Goal: Find specific page/section: Find specific page/section

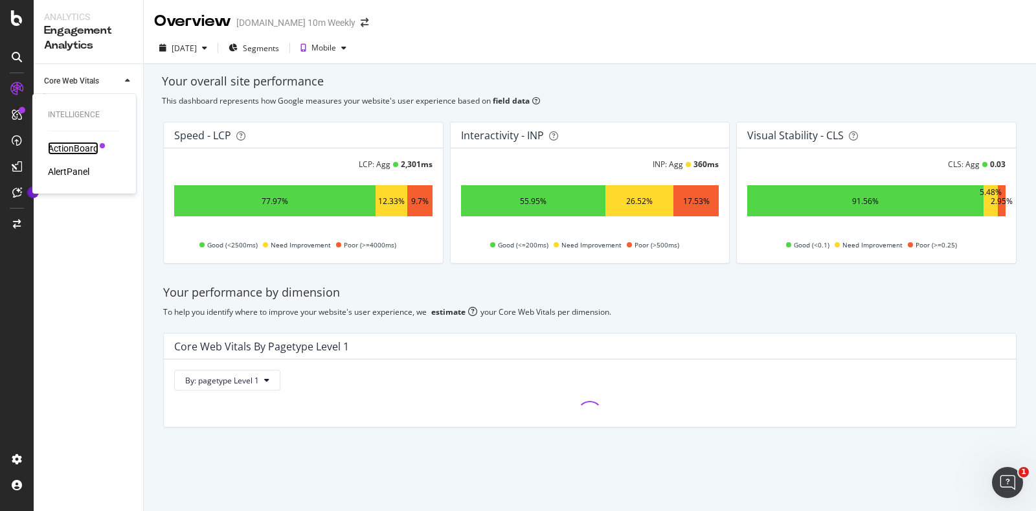
click at [76, 145] on div "ActionBoard" at bounding box center [73, 148] width 50 height 13
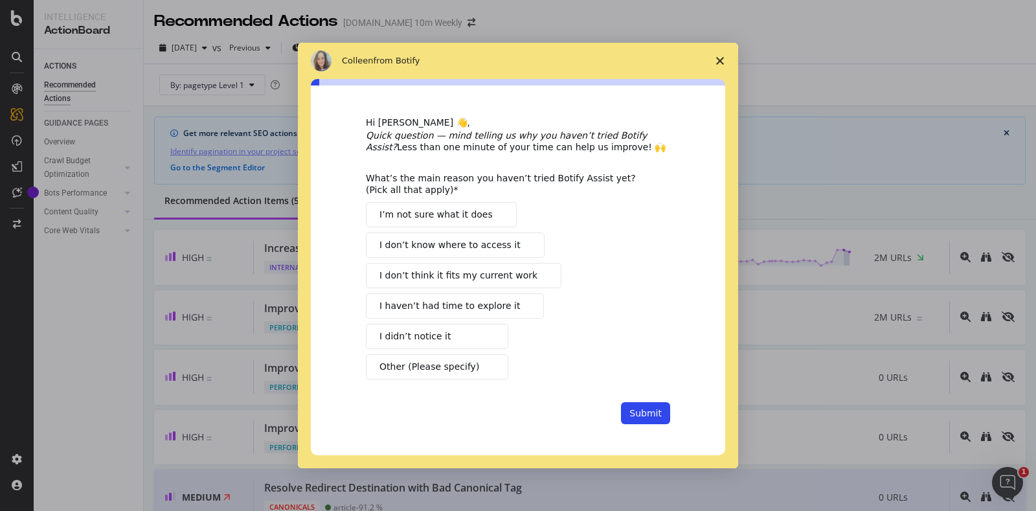
click at [720, 63] on icon "Close survey" at bounding box center [720, 61] width 8 height 8
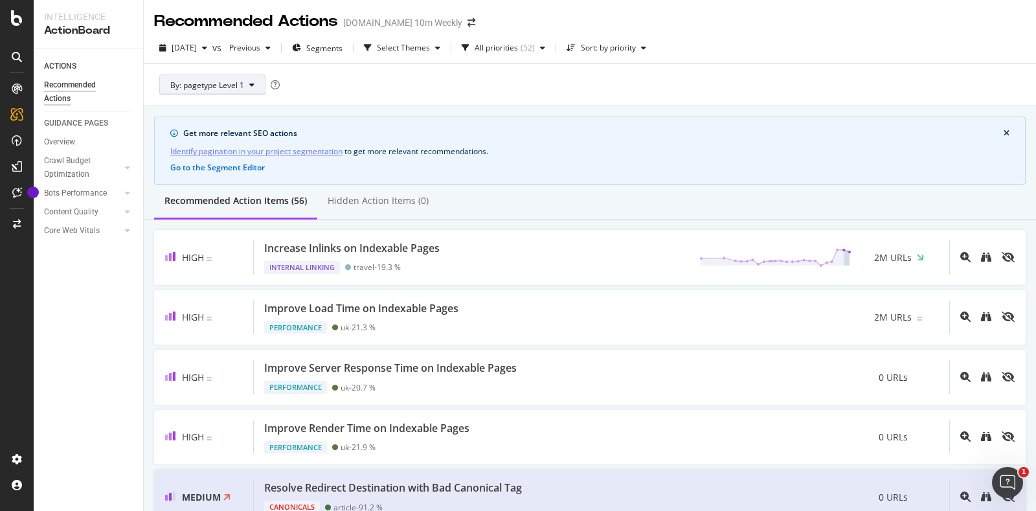
click at [252, 84] on icon at bounding box center [251, 85] width 5 height 8
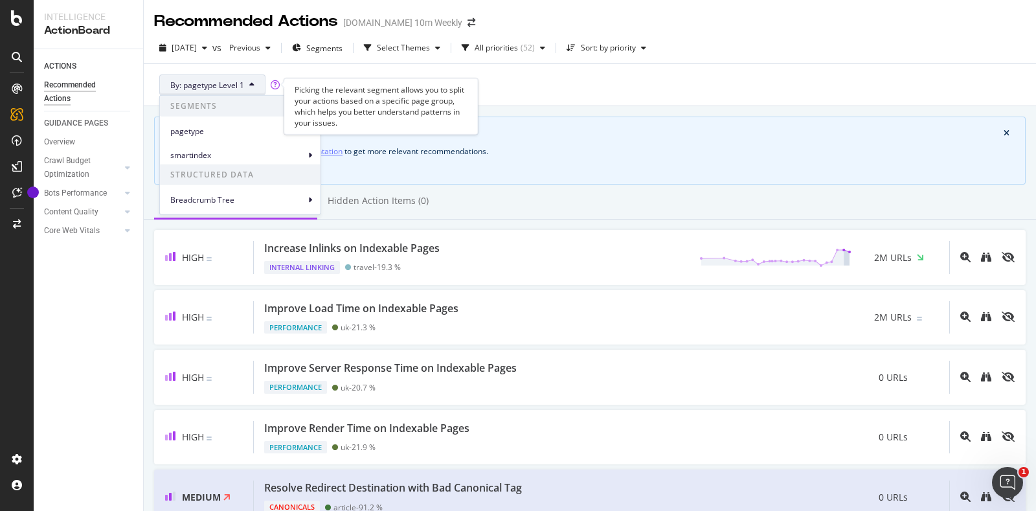
click at [409, 89] on div "Picking the relevant segment allows you to split your actions based on a specif…" at bounding box center [381, 106] width 194 height 56
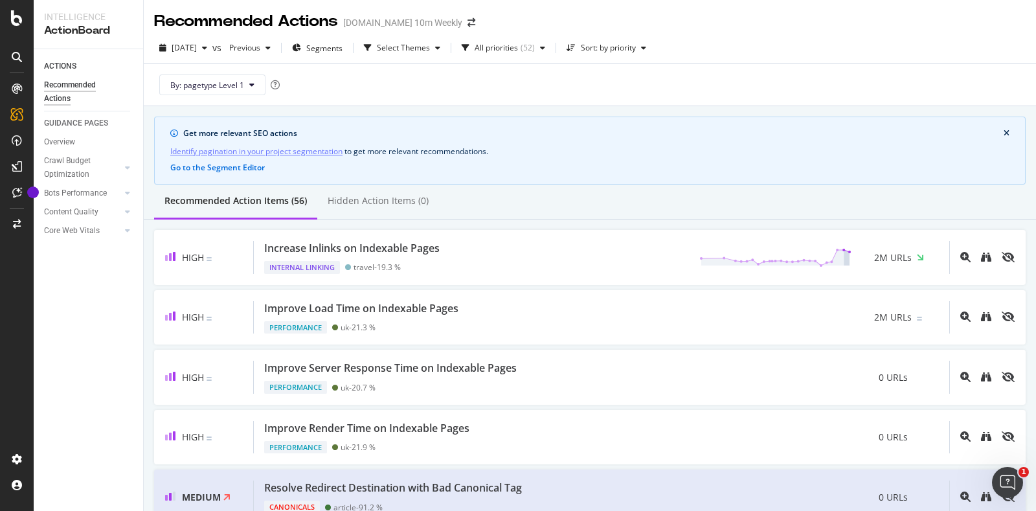
drag, startPoint x: 566, startPoint y: 87, endPoint x: 539, endPoint y: 100, distance: 29.8
click at [566, 87] on div "By: pagetype Level 1" at bounding box center [589, 84] width 871 height 41
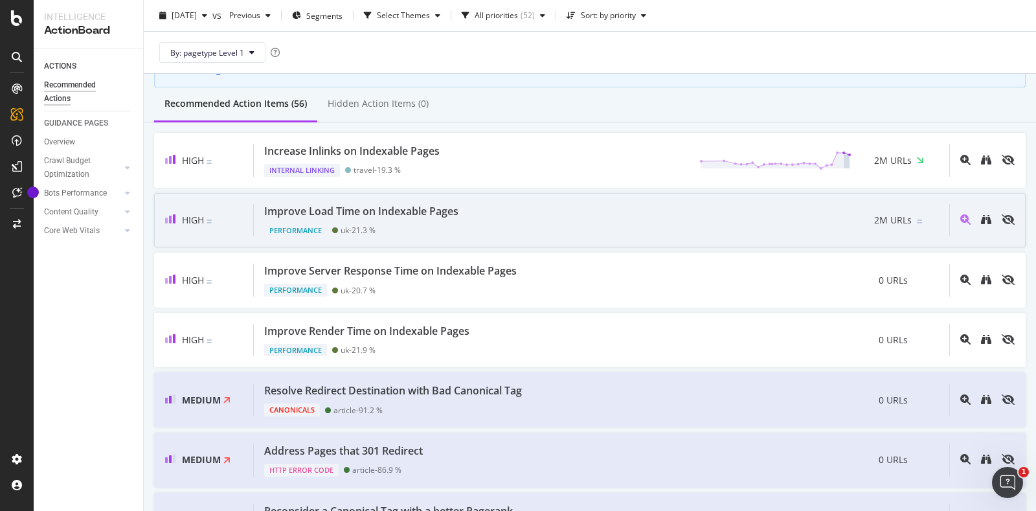
scroll to position [243, 0]
